Goal: Task Accomplishment & Management: Use online tool/utility

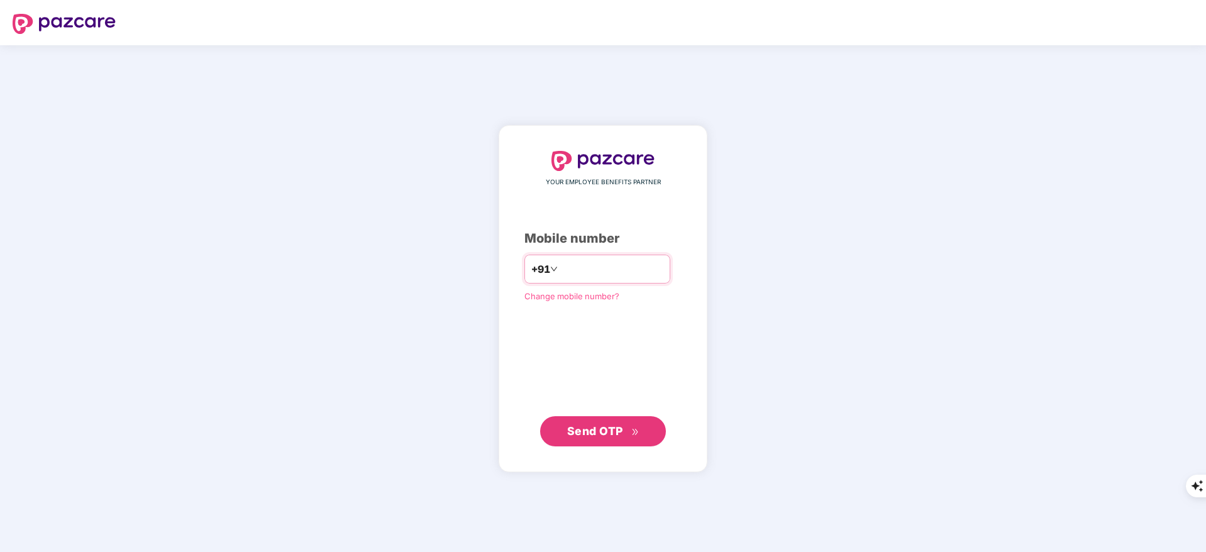
click at [591, 273] on input "number" at bounding box center [611, 269] width 103 height 20
type input "**********"
click at [599, 435] on span "Send OTP" at bounding box center [595, 430] width 56 height 13
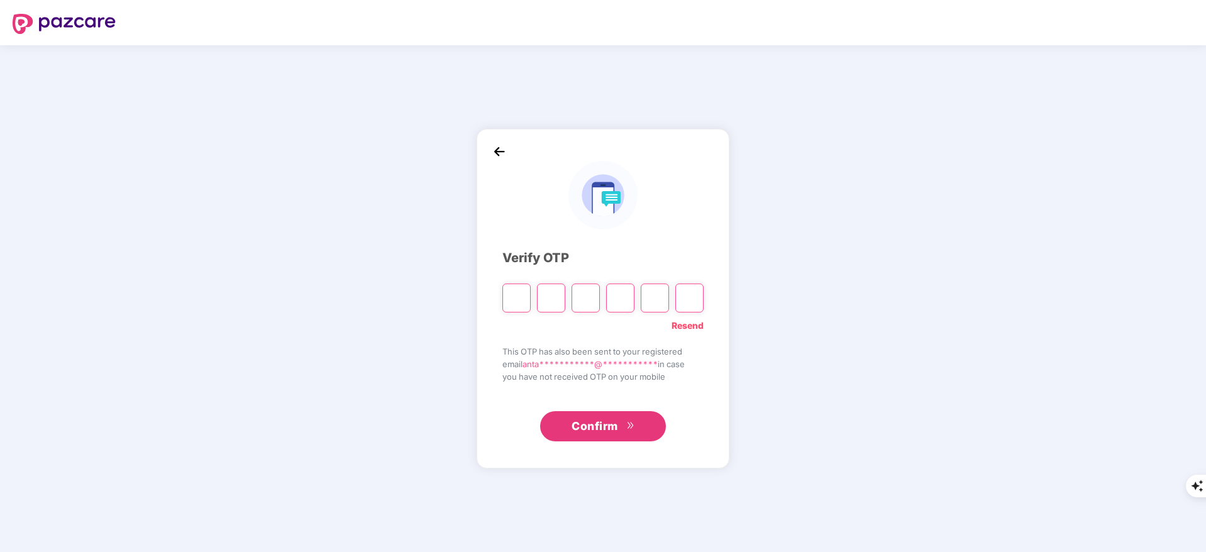
type input "*"
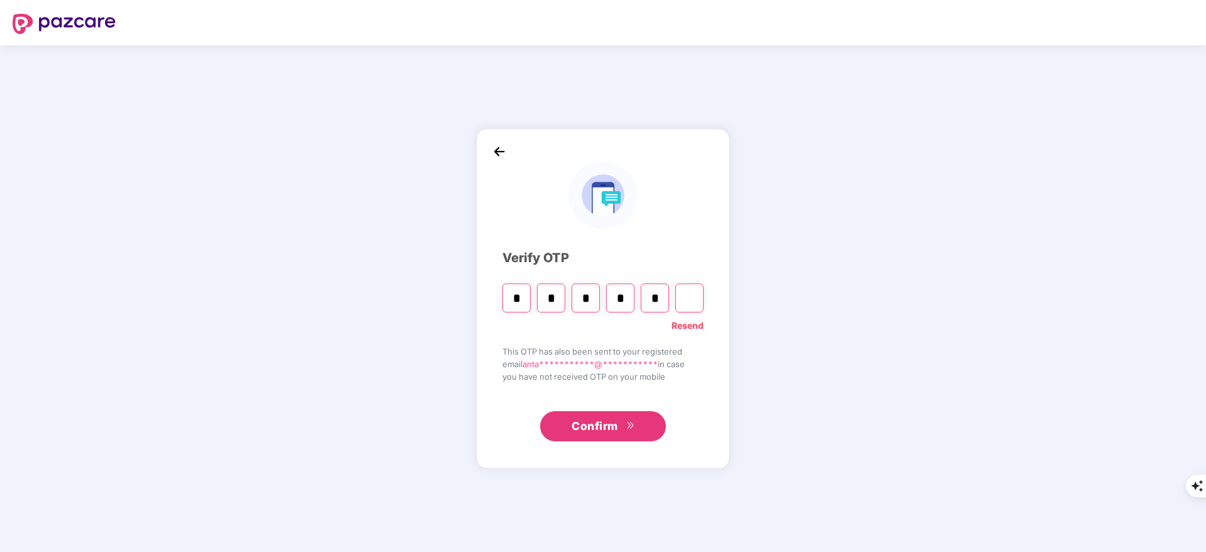
type input "*"
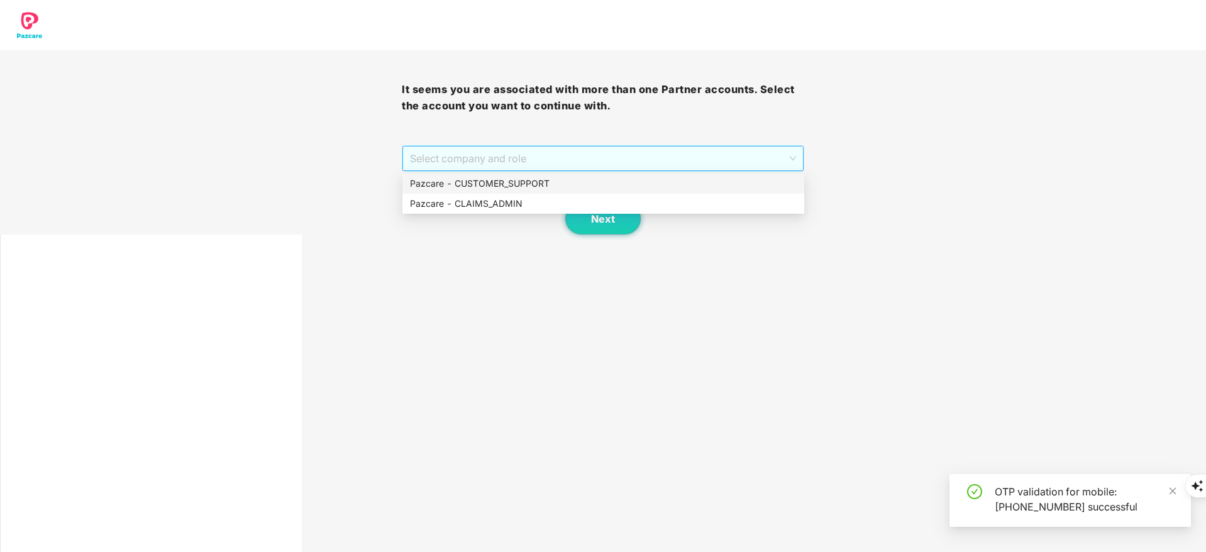
click at [457, 165] on span "Select company and role" at bounding box center [602, 159] width 385 height 24
click at [464, 181] on div "Pazcare - CUSTOMER_SUPPORT" at bounding box center [603, 184] width 387 height 14
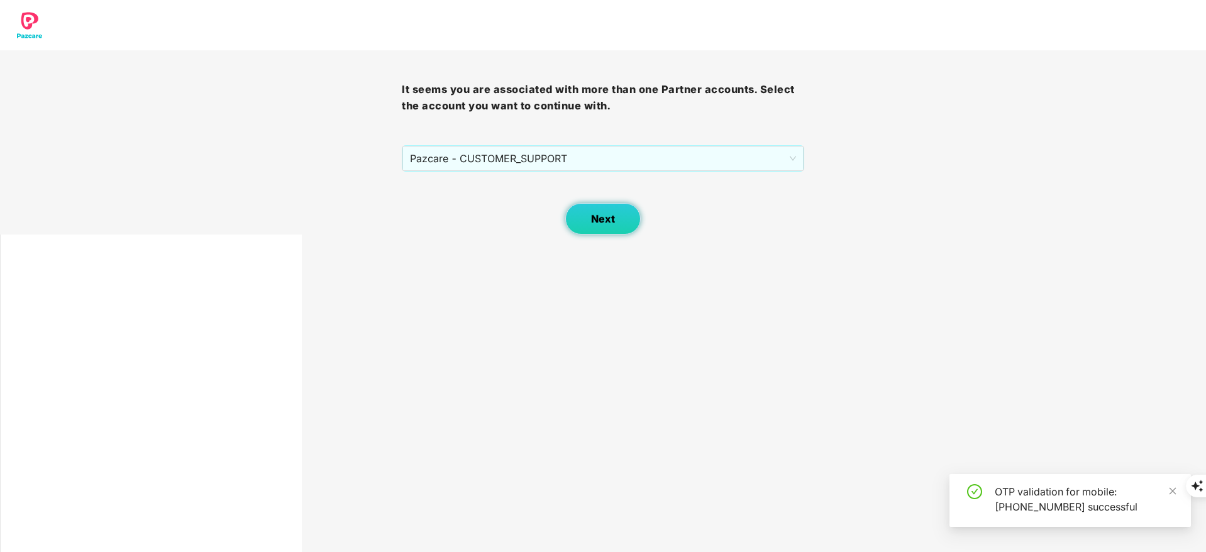
click at [591, 233] on button "Next" at bounding box center [602, 218] width 75 height 31
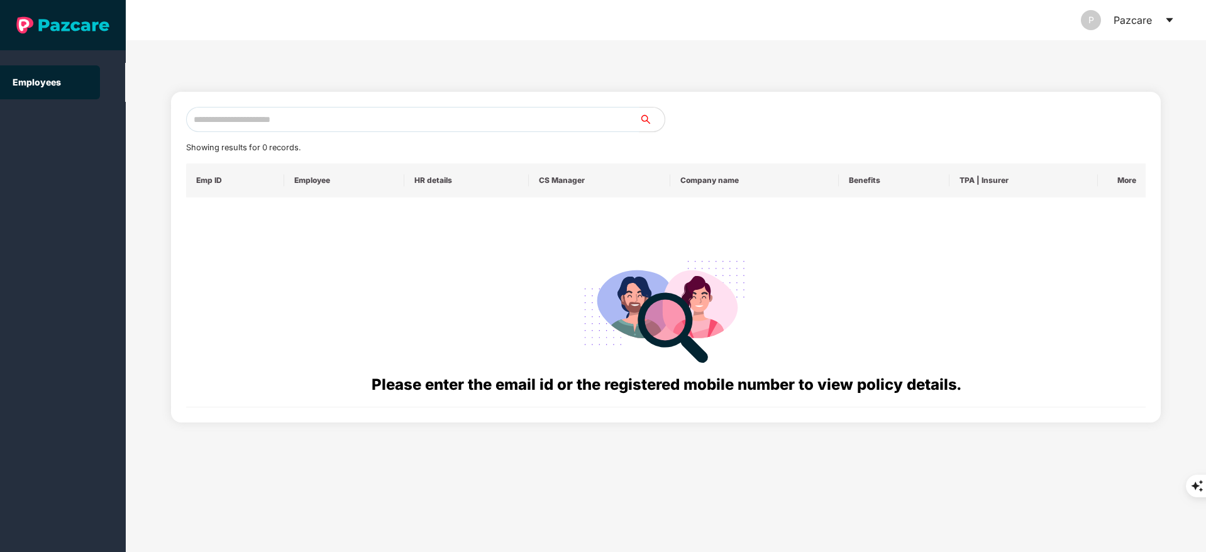
click at [242, 114] on input "text" at bounding box center [412, 119] width 453 height 25
paste input "**********"
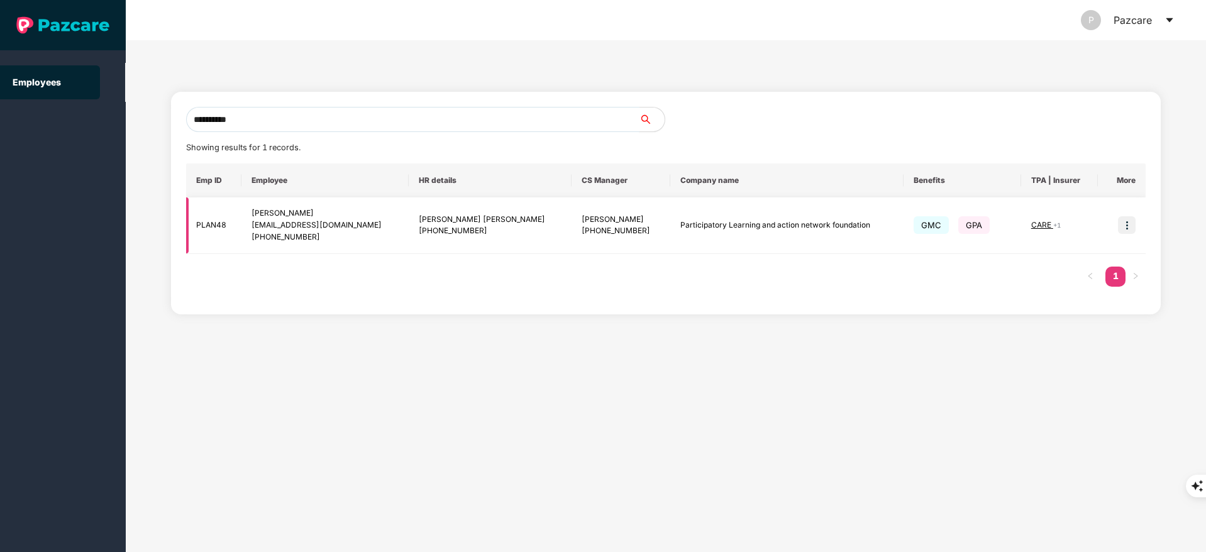
type input "**********"
click at [1128, 223] on img at bounding box center [1127, 225] width 18 height 18
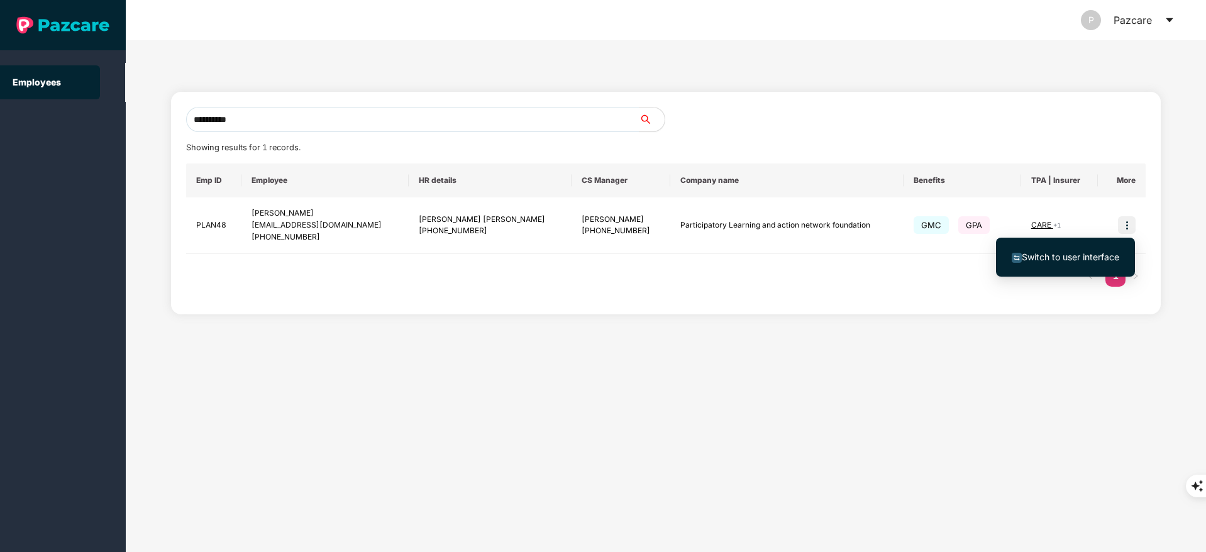
click at [1085, 250] on span "Switch to user interface" at bounding box center [1066, 257] width 108 height 14
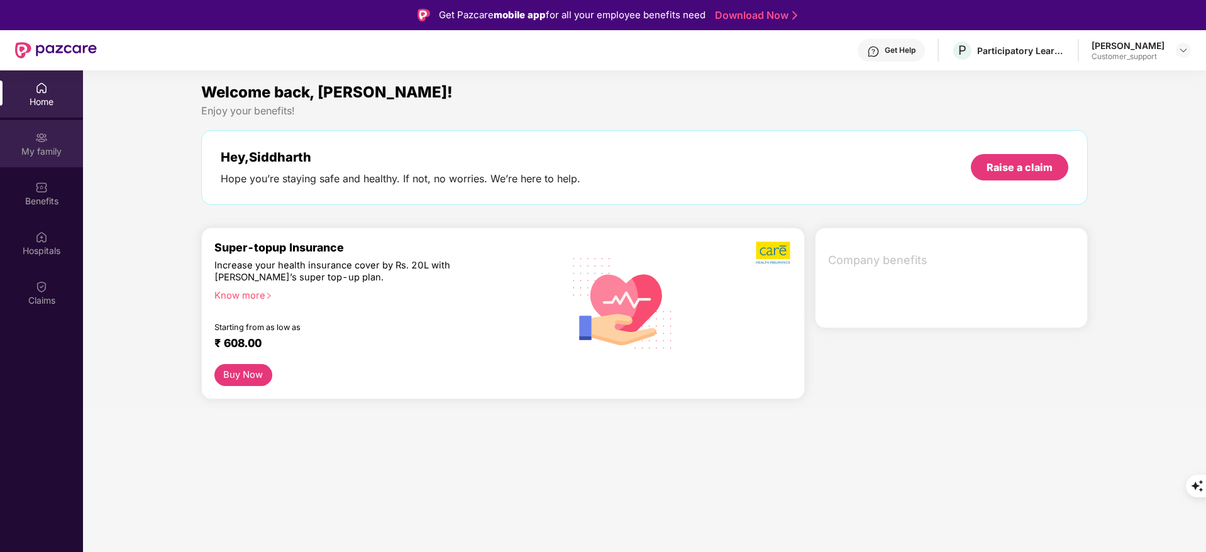
click at [26, 135] on div "My family" at bounding box center [41, 143] width 83 height 47
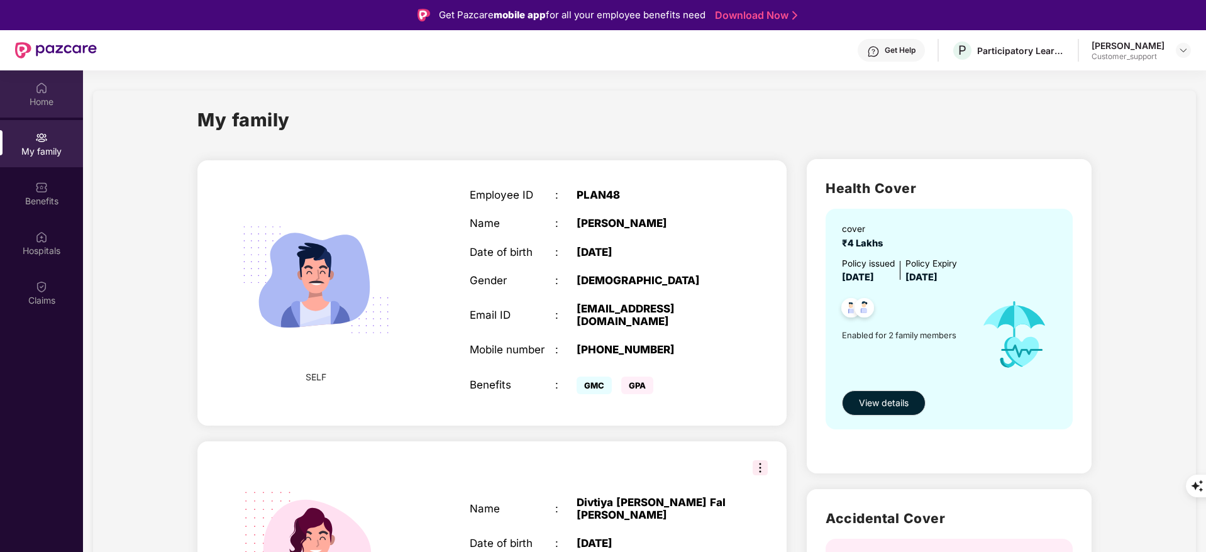
click at [34, 106] on div "Home" at bounding box center [41, 102] width 83 height 13
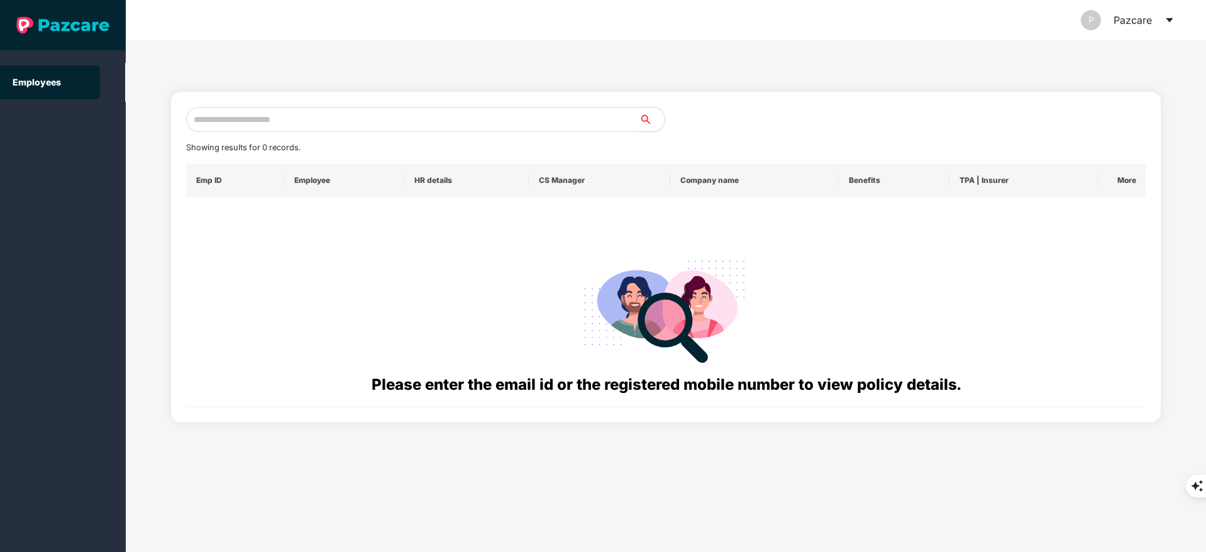
click at [236, 114] on input "text" at bounding box center [412, 119] width 453 height 25
paste input "**********"
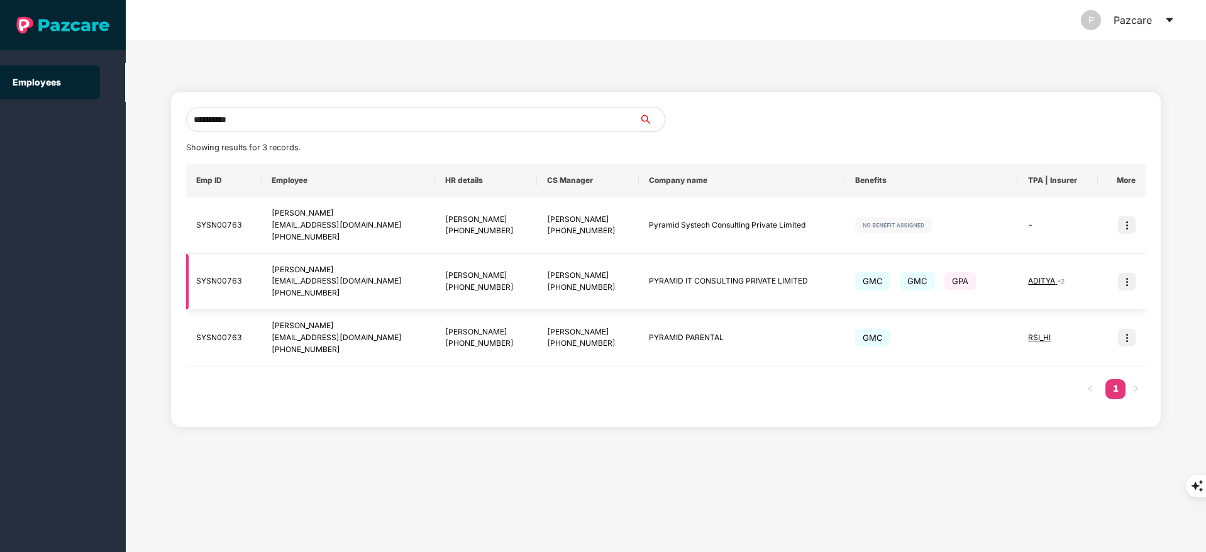
type input "**********"
click at [1134, 282] on img at bounding box center [1127, 282] width 18 height 18
click at [1042, 309] on span "Switch to user interface" at bounding box center [1070, 313] width 97 height 11
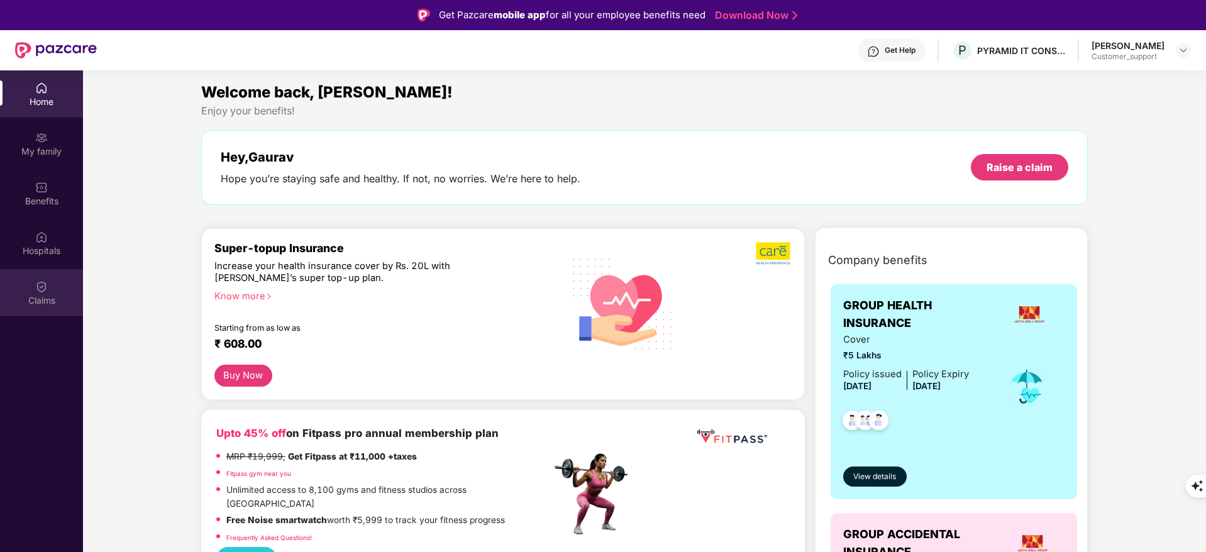
click at [44, 296] on div "Claims" at bounding box center [41, 300] width 83 height 13
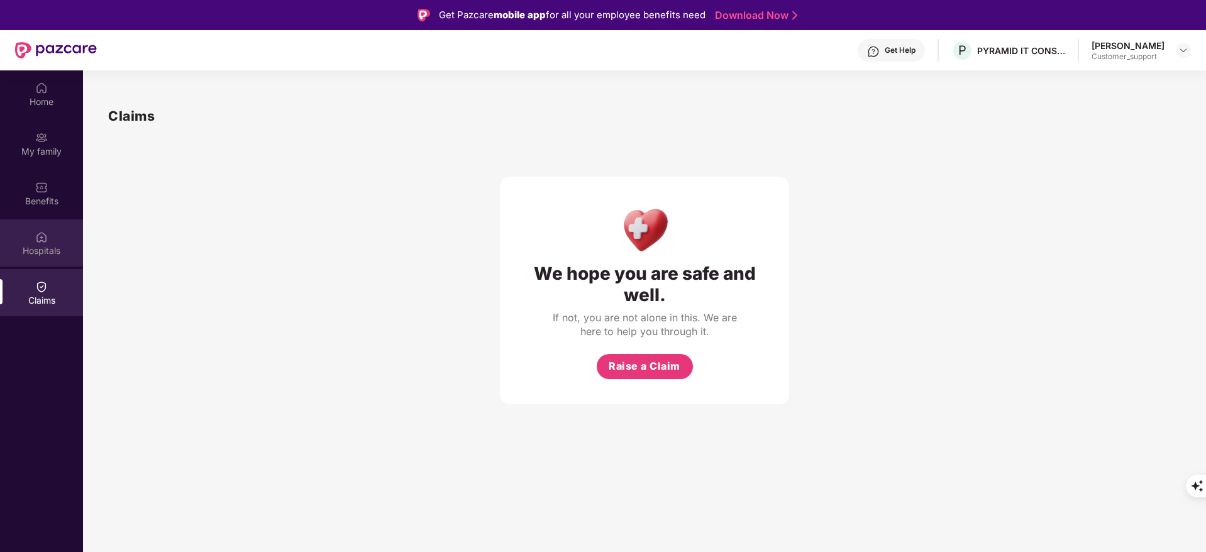
click at [57, 242] on div "Hospitals" at bounding box center [41, 242] width 83 height 47
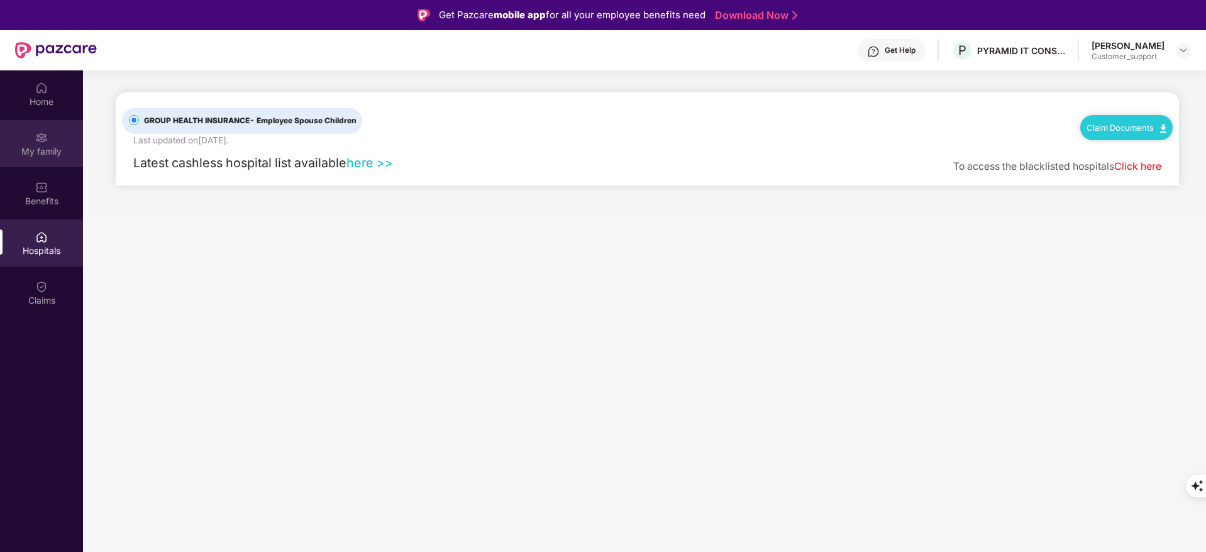
click at [36, 142] on img at bounding box center [41, 137] width 13 height 13
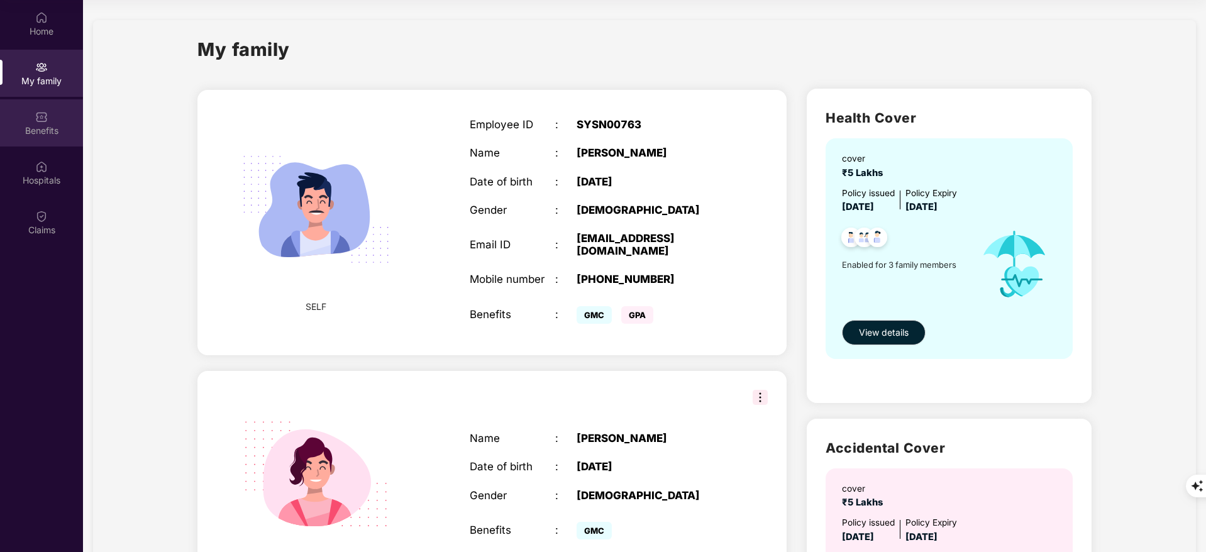
click at [36, 135] on div "Benefits" at bounding box center [41, 131] width 83 height 13
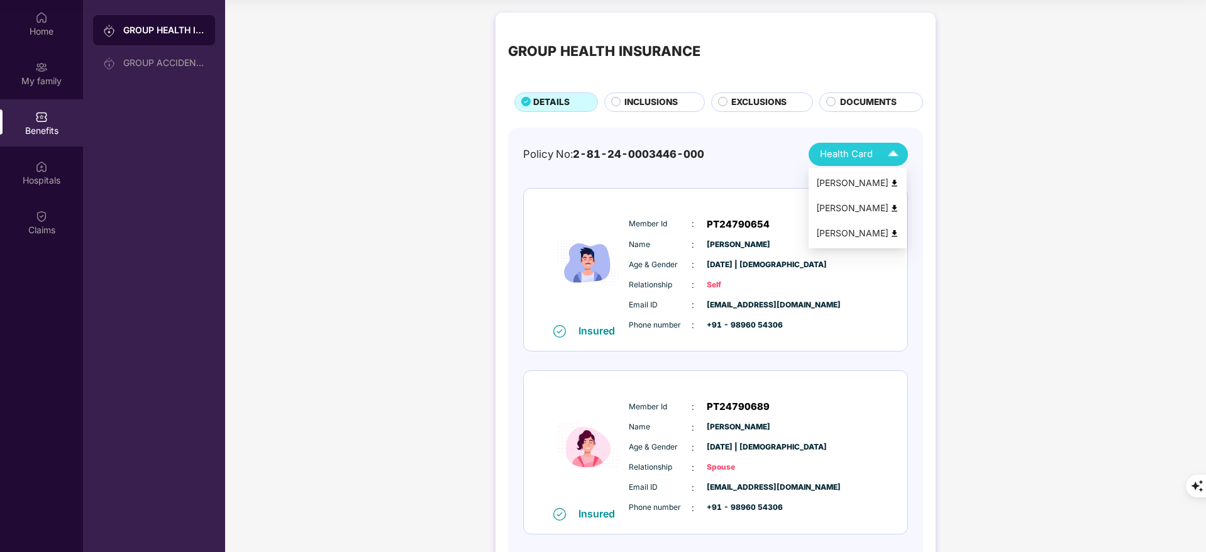
click at [879, 158] on div "Health Card" at bounding box center [862, 154] width 84 height 22
click at [897, 179] on img at bounding box center [894, 183] width 9 height 9
click at [894, 180] on img at bounding box center [894, 183] width 9 height 9
click at [897, 179] on img at bounding box center [894, 183] width 9 height 9
click at [895, 177] on div "[PERSON_NAME]" at bounding box center [857, 183] width 83 height 14
